Goal: Task Accomplishment & Management: Use online tool/utility

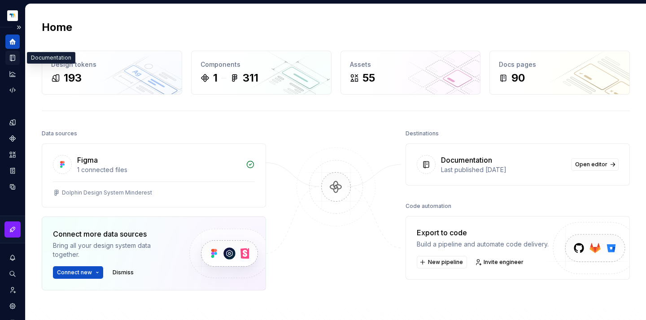
click at [10, 54] on icon "Documentation" at bounding box center [13, 58] width 8 height 8
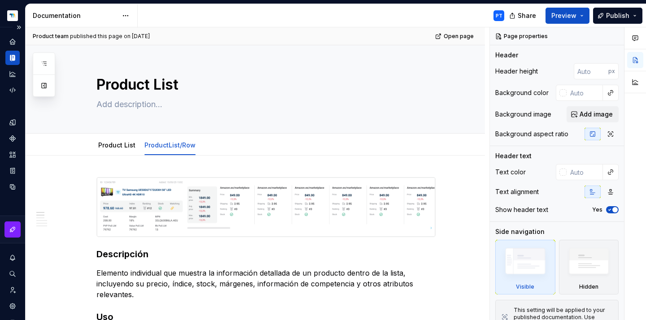
click at [13, 60] on icon "Documentation" at bounding box center [13, 58] width 3 height 6
click at [45, 87] on button "button" at bounding box center [44, 86] width 16 height 16
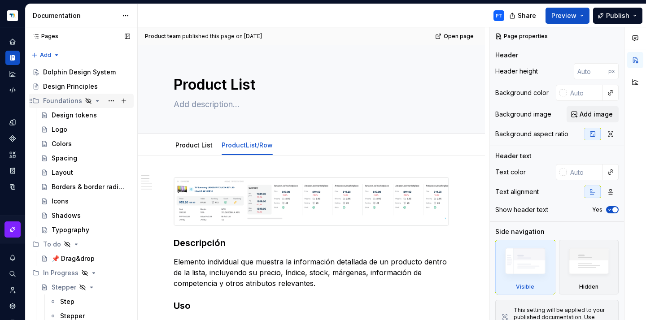
click at [96, 101] on icon "Page tree" at bounding box center [97, 100] width 2 height 1
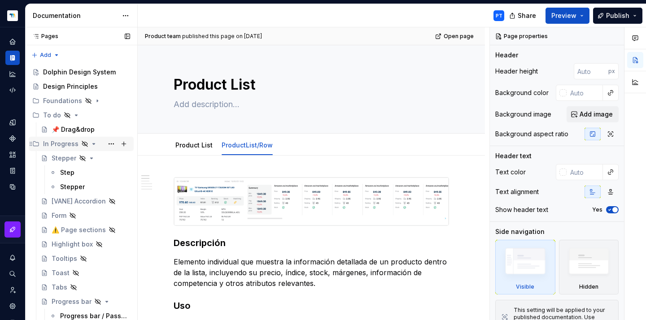
click at [95, 143] on icon "Page tree" at bounding box center [93, 143] width 7 height 7
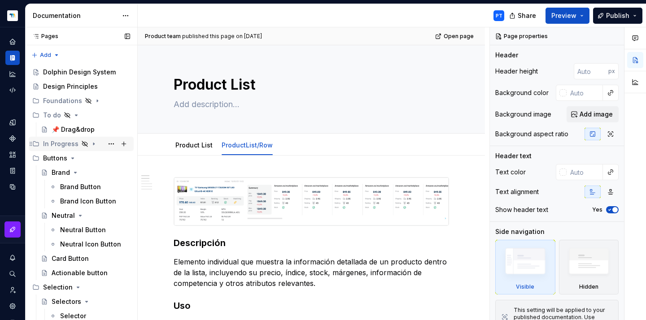
click at [93, 146] on icon "Page tree" at bounding box center [93, 143] width 7 height 7
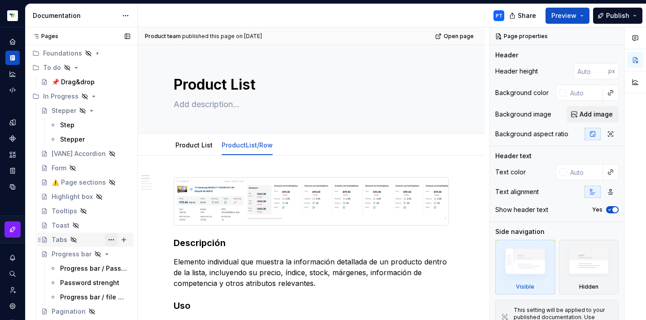
scroll to position [63, 0]
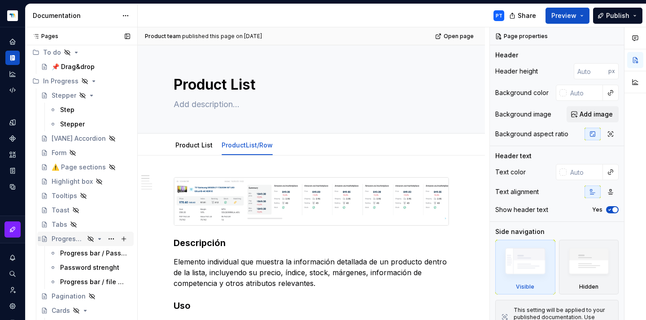
click at [99, 239] on icon "Page tree" at bounding box center [100, 239] width 2 height 1
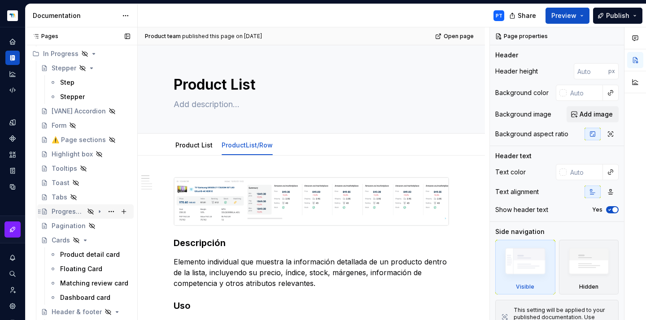
scroll to position [122, 0]
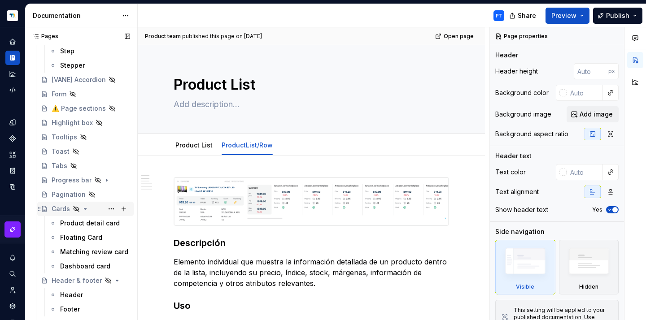
click at [86, 208] on icon "Page tree" at bounding box center [85, 208] width 7 height 7
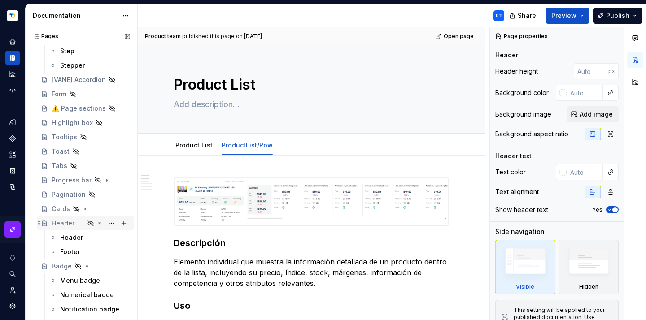
click at [96, 224] on icon "Page tree" at bounding box center [99, 223] width 7 height 7
click at [87, 239] on icon "Page tree" at bounding box center [86, 237] width 7 height 7
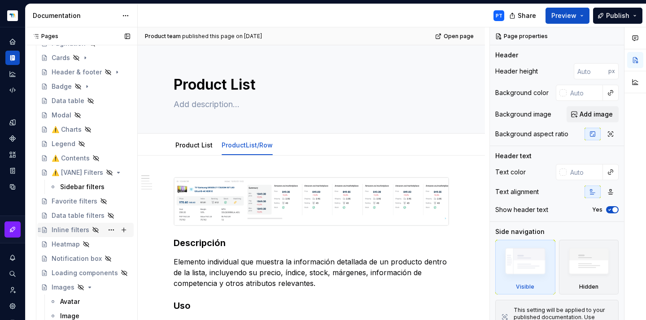
scroll to position [313, 0]
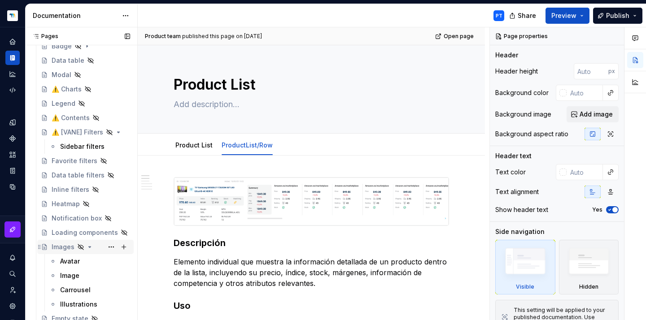
click at [86, 247] on icon "Page tree" at bounding box center [89, 246] width 7 height 7
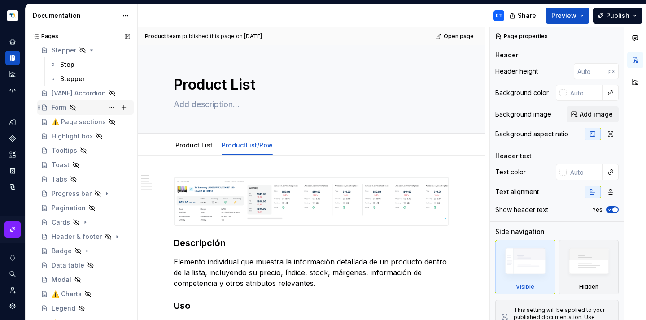
scroll to position [0, 0]
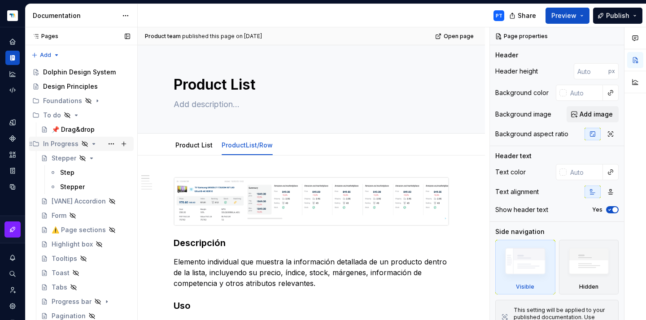
click at [92, 145] on icon "Page tree" at bounding box center [93, 143] width 7 height 7
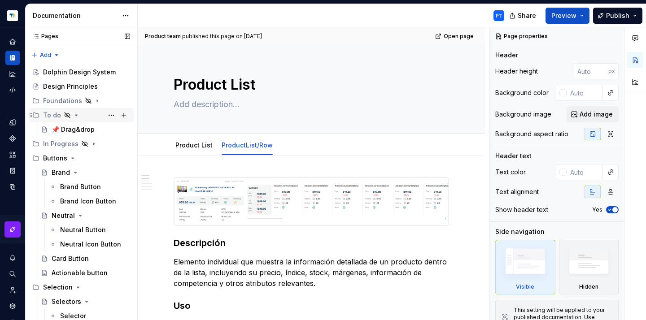
click at [76, 116] on icon "Page tree" at bounding box center [76, 115] width 7 height 7
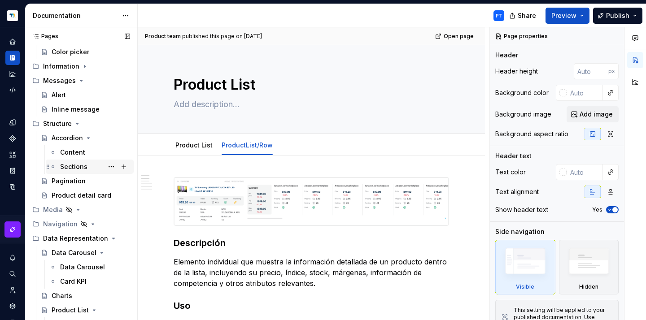
scroll to position [517, 0]
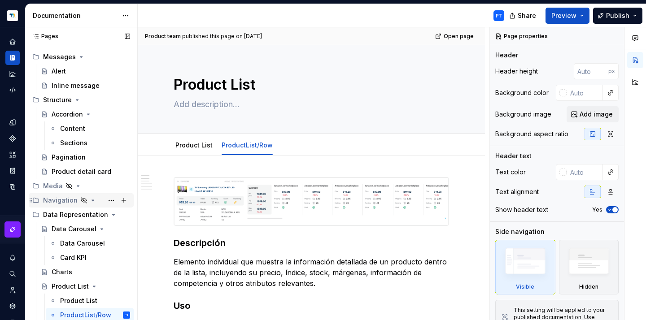
click at [61, 200] on div "Navigation" at bounding box center [60, 200] width 35 height 9
click at [81, 199] on icon "Page tree" at bounding box center [83, 200] width 7 height 7
click at [83, 201] on icon "Page tree" at bounding box center [83, 200] width 7 height 7
click at [105, 201] on button "Page tree" at bounding box center [111, 200] width 13 height 13
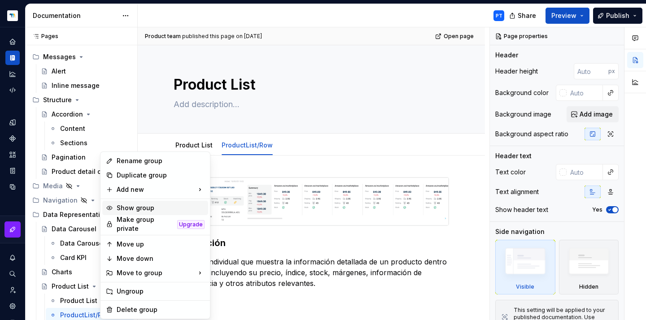
click at [135, 206] on div "Show group" at bounding box center [161, 208] width 88 height 9
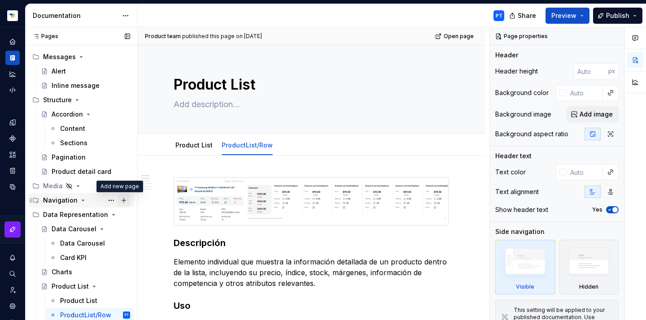
click at [119, 201] on button "Page tree" at bounding box center [123, 200] width 13 height 13
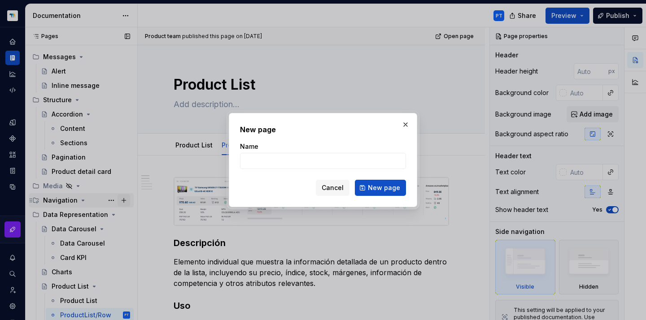
type textarea "*"
type input "Search bar"
click at [380, 186] on span "New page" at bounding box center [384, 187] width 32 height 9
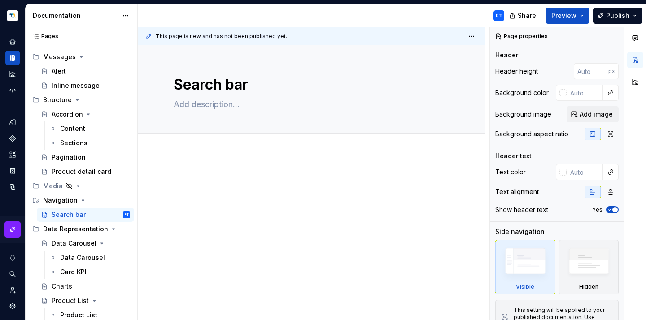
click at [215, 163] on div at bounding box center [311, 234] width 347 height 162
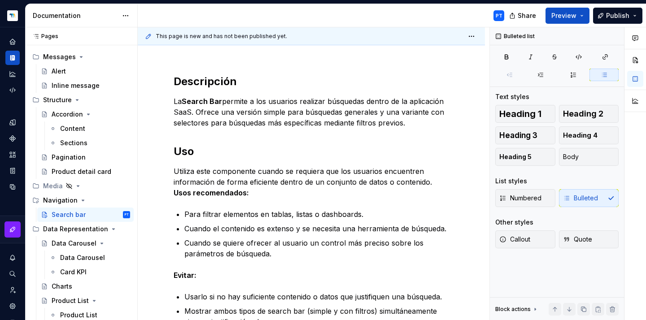
scroll to position [402, 0]
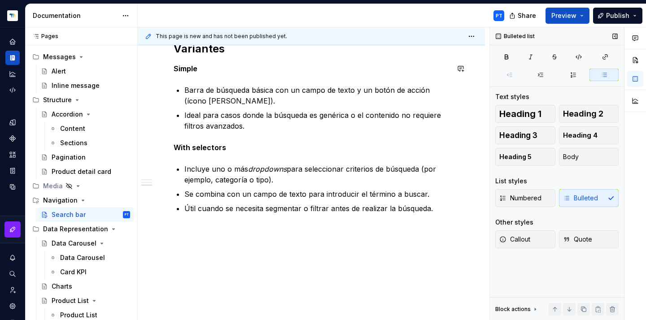
type textarea "*"
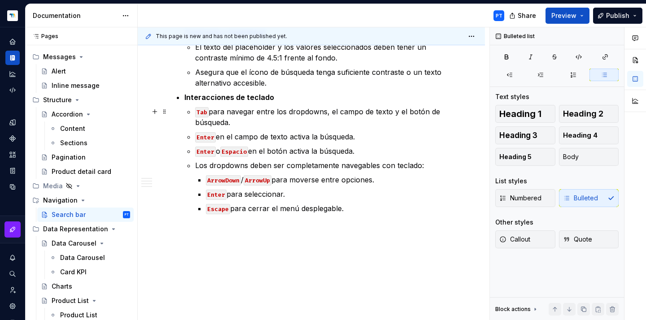
scroll to position [612, 0]
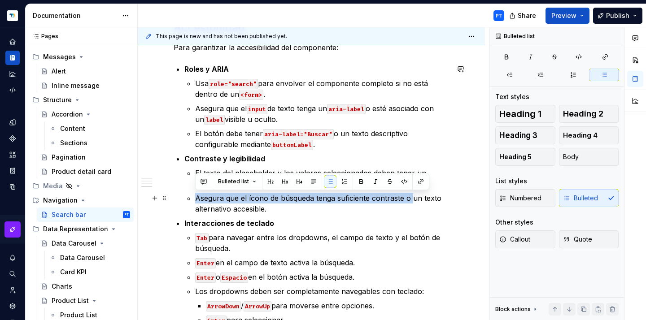
drag, startPoint x: 411, startPoint y: 198, endPoint x: 194, endPoint y: 201, distance: 217.0
click at [194, 201] on li "Contraste y legibilidad El texto del placeholder y los valores seleccionados de…" at bounding box center [316, 183] width 265 height 61
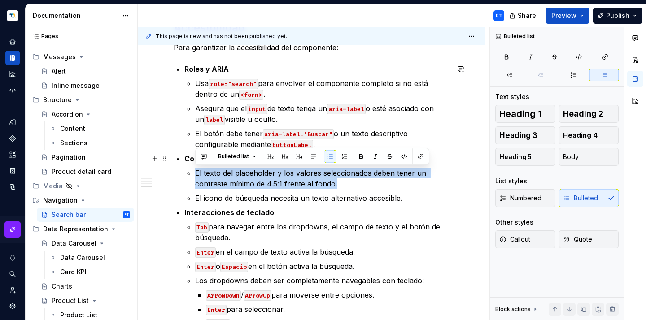
drag, startPoint x: 345, startPoint y: 182, endPoint x: 170, endPoint y: 167, distance: 175.0
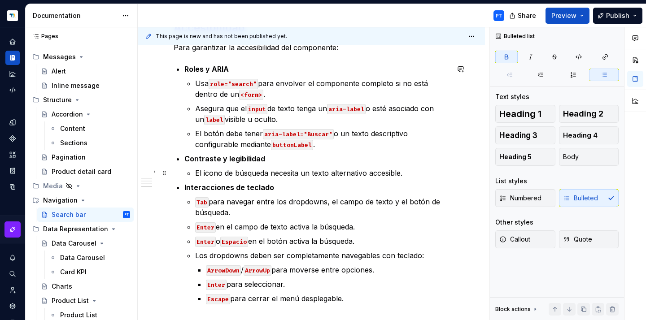
click at [419, 175] on p "El icono de búsqueda necesita un texto alternativo accesible." at bounding box center [322, 173] width 254 height 11
click at [405, 173] on p "El icono de búsqueda necesita un texto alternativo accesible." at bounding box center [322, 173] width 254 height 11
click at [401, 173] on p "El icono de búsqueda necesita un texto alternativo accesible." at bounding box center [322, 173] width 254 height 11
click at [338, 160] on p "Contraste y legibilidad" at bounding box center [316, 158] width 265 height 11
click at [408, 174] on p "El icono de búsqueda necesita un texto alternativo accesible: “Buscar“." at bounding box center [322, 173] width 254 height 11
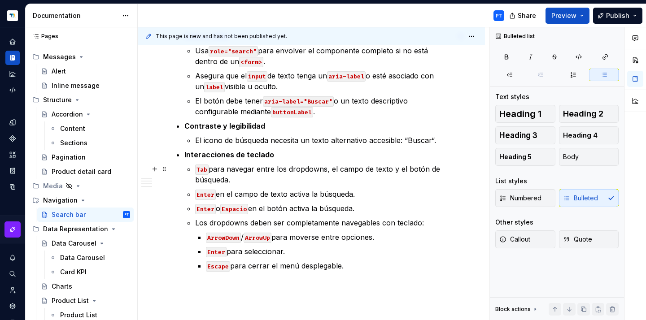
scroll to position [646, 0]
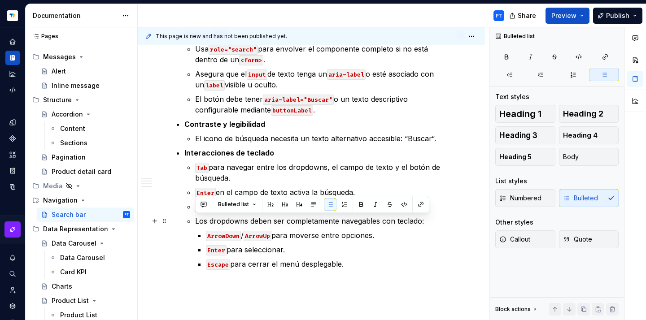
drag, startPoint x: 362, startPoint y: 267, endPoint x: 195, endPoint y: 222, distance: 173.0
click at [195, 222] on li "Los dropdowns deben ser completamente navegables con teclado: ArrowDown / Arrow…" at bounding box center [322, 243] width 254 height 54
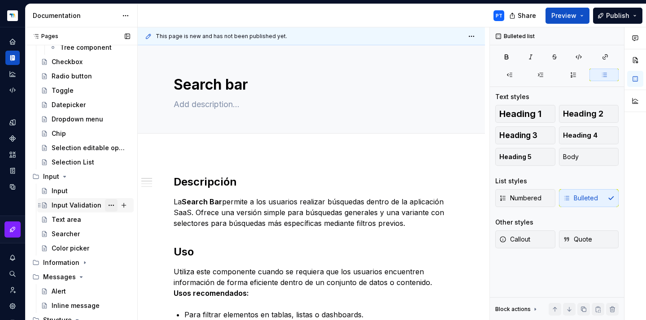
scroll to position [316, 0]
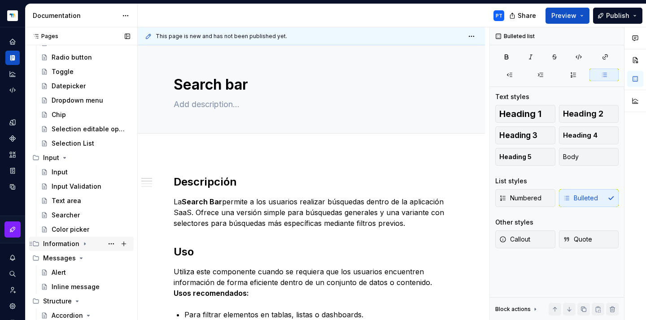
click at [83, 242] on icon "Page tree" at bounding box center [84, 243] width 7 height 7
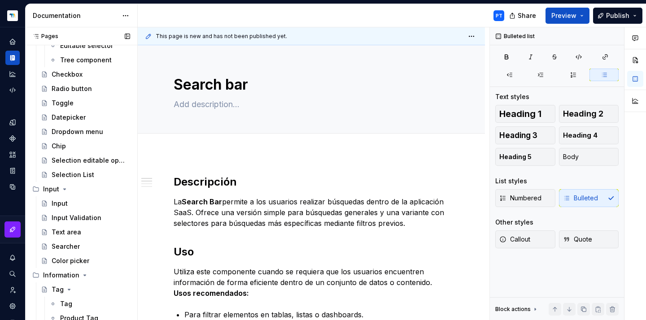
scroll to position [0, 0]
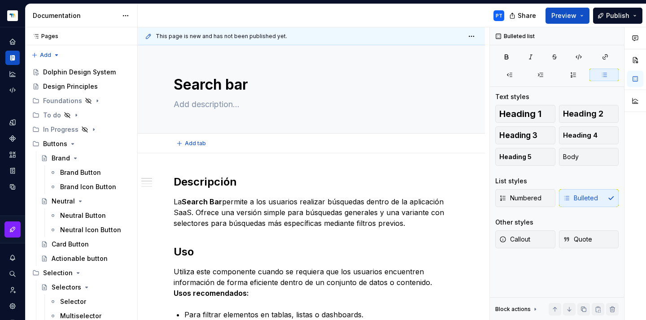
type textarea "*"
